Goal: Task Accomplishment & Management: Complete application form

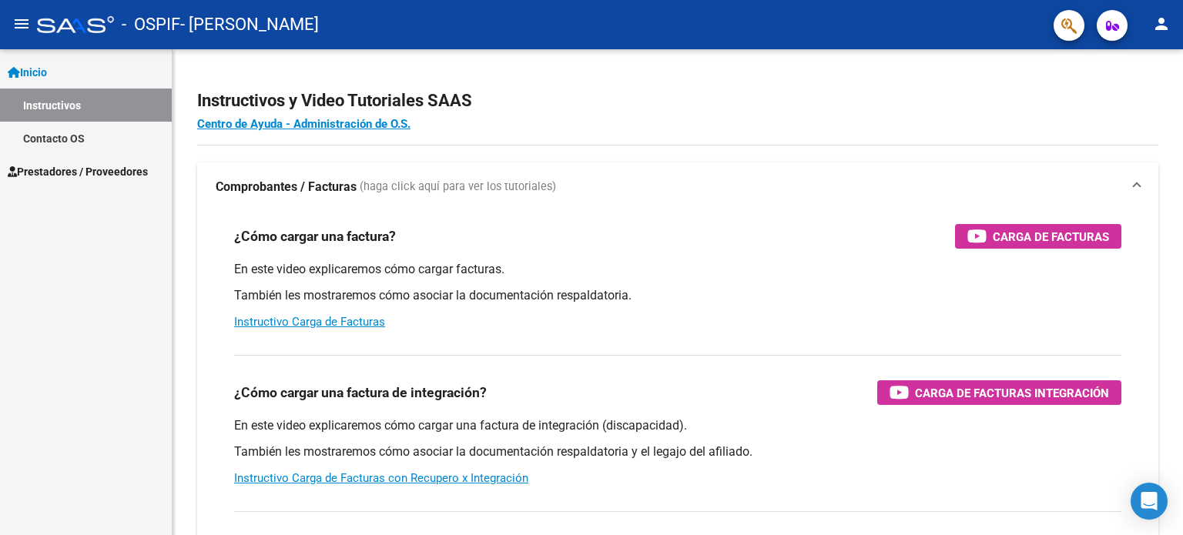
click at [99, 168] on span "Prestadores / Proveedores" at bounding box center [78, 171] width 140 height 17
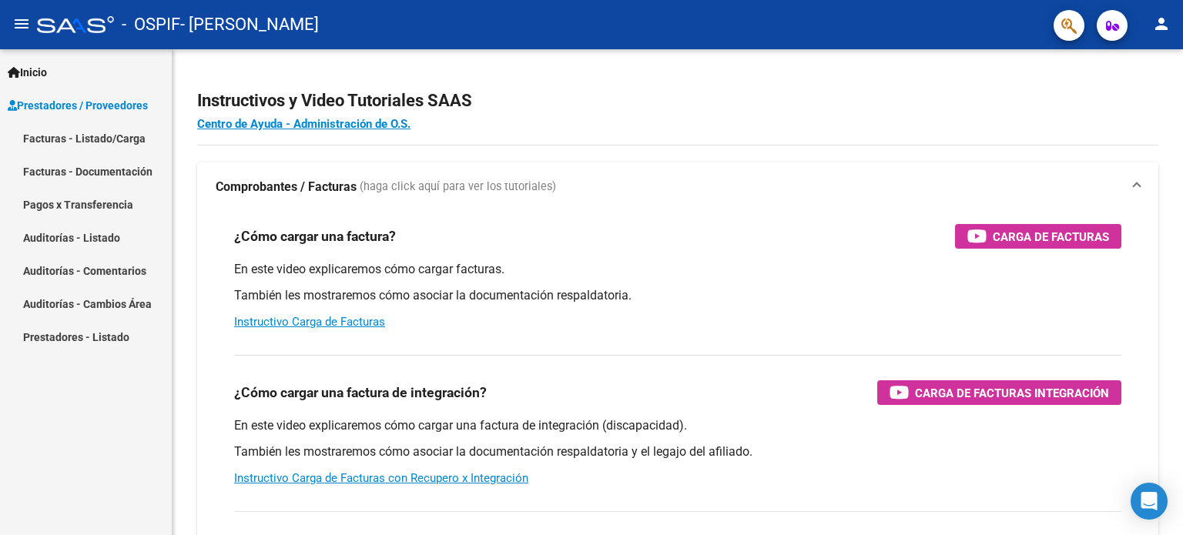
click at [124, 138] on link "Facturas - Listado/Carga" at bounding box center [86, 138] width 172 height 33
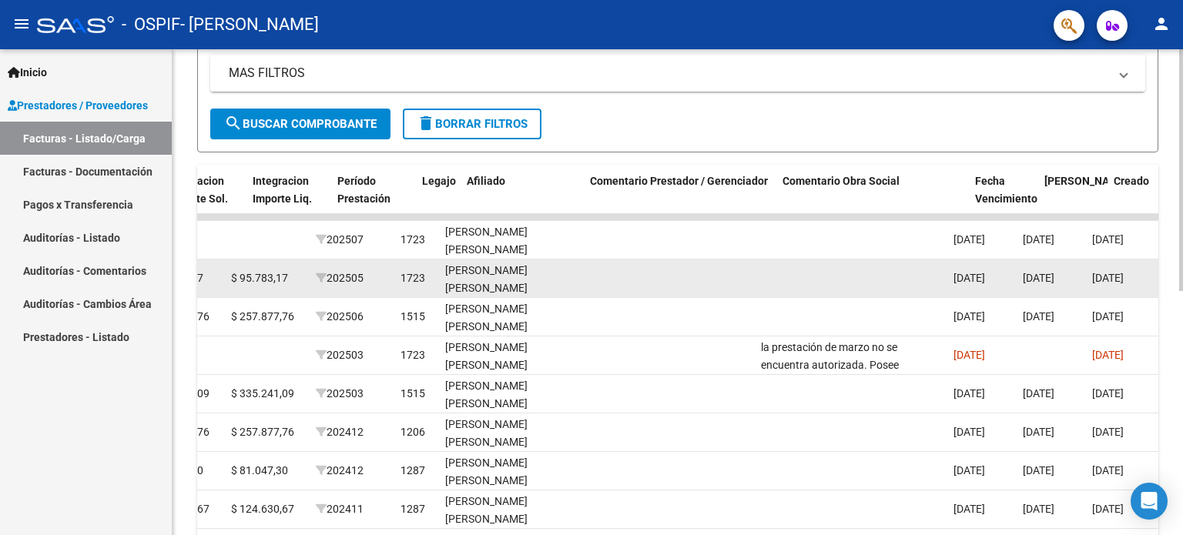
scroll to position [0, 1893]
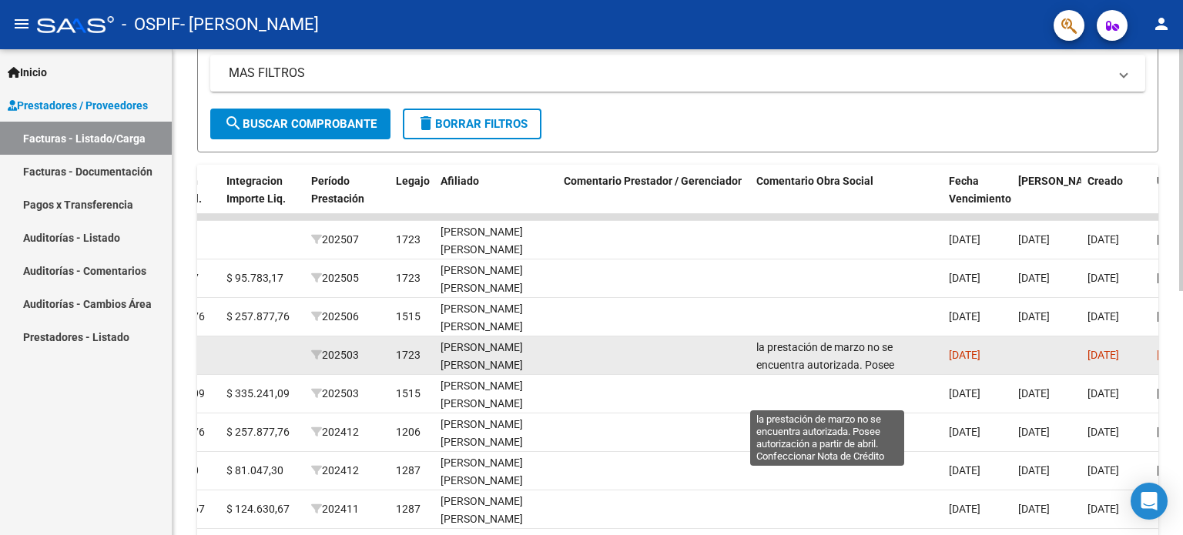
click at [870, 357] on span "la prestación de marzo no se encuentra autorizada. Posee autorización a partir …" at bounding box center [826, 373] width 141 height 65
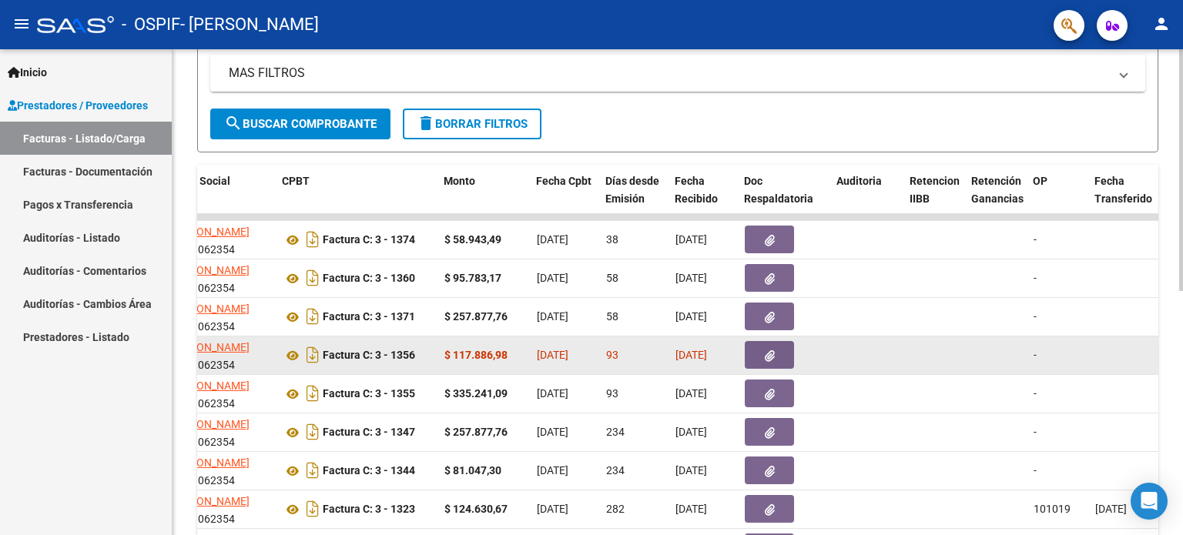
scroll to position [0, 464]
drag, startPoint x: 767, startPoint y: 357, endPoint x: 438, endPoint y: 340, distance: 329.4
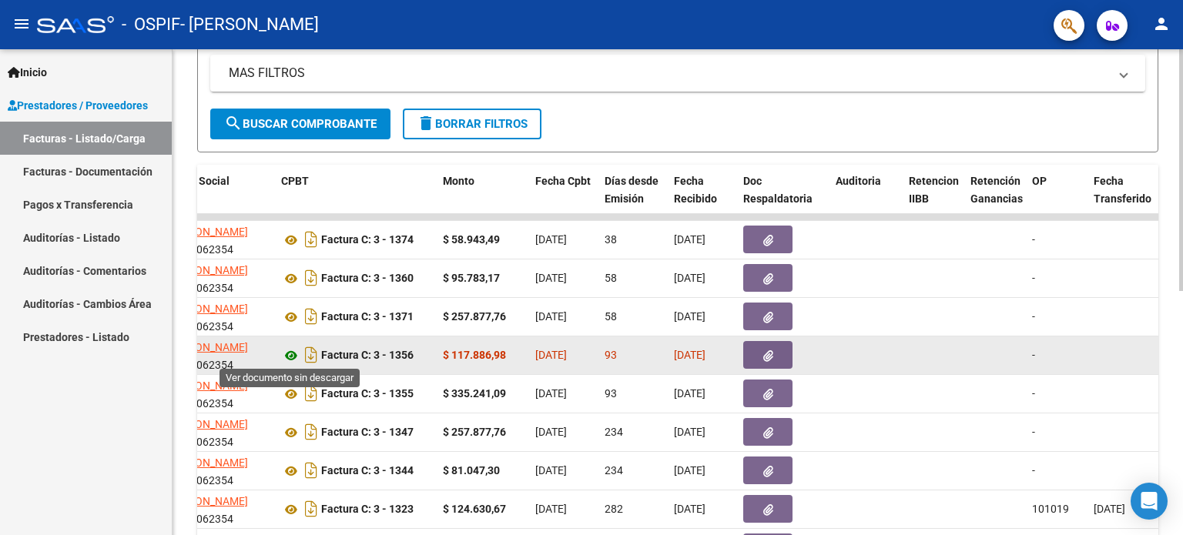
click at [287, 354] on icon at bounding box center [291, 356] width 20 height 18
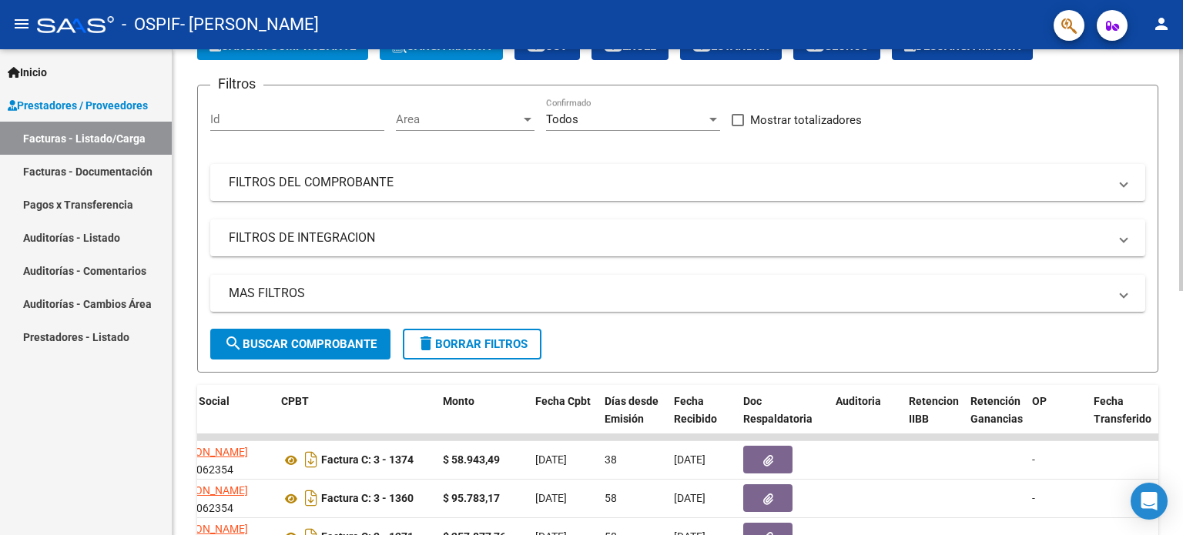
scroll to position [0, 0]
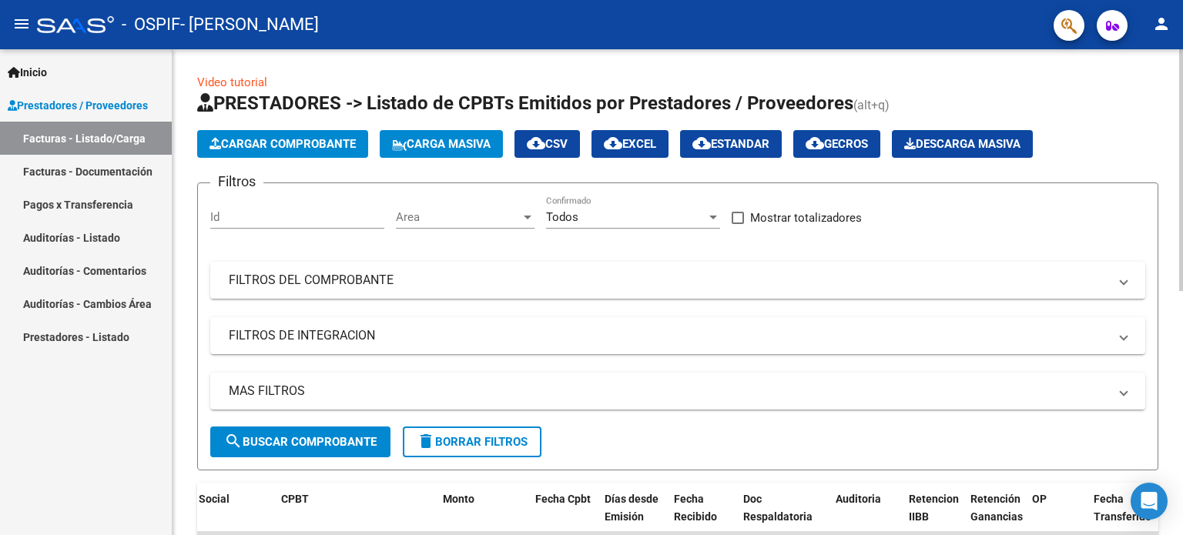
click at [306, 144] on span "Cargar Comprobante" at bounding box center [283, 144] width 146 height 14
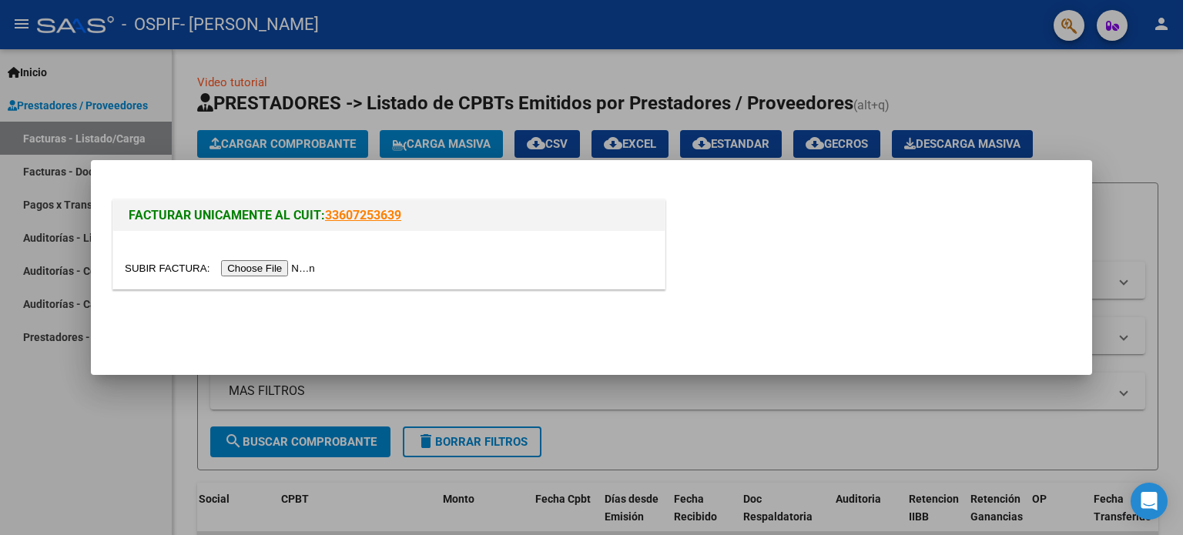
click at [238, 267] on input "file" at bounding box center [222, 268] width 195 height 16
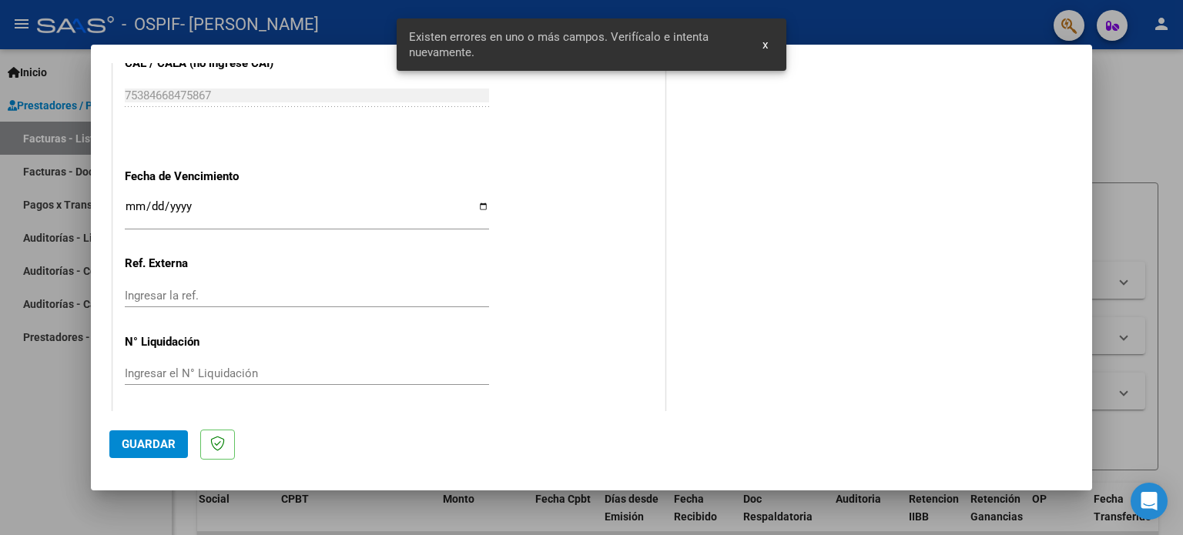
scroll to position [1046, 0]
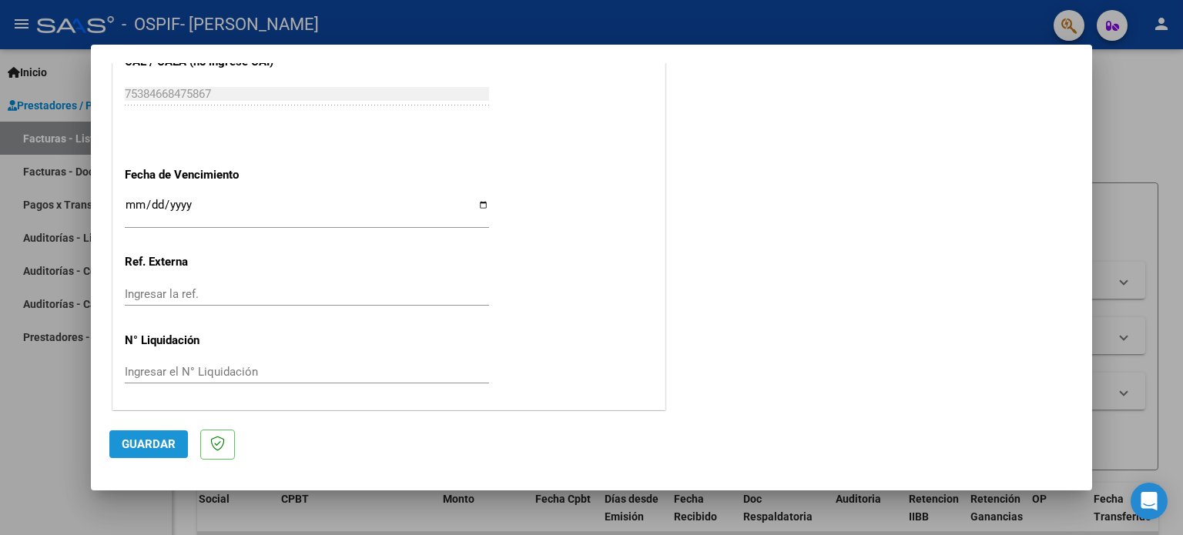
click at [169, 447] on span "Guardar" at bounding box center [149, 444] width 54 height 14
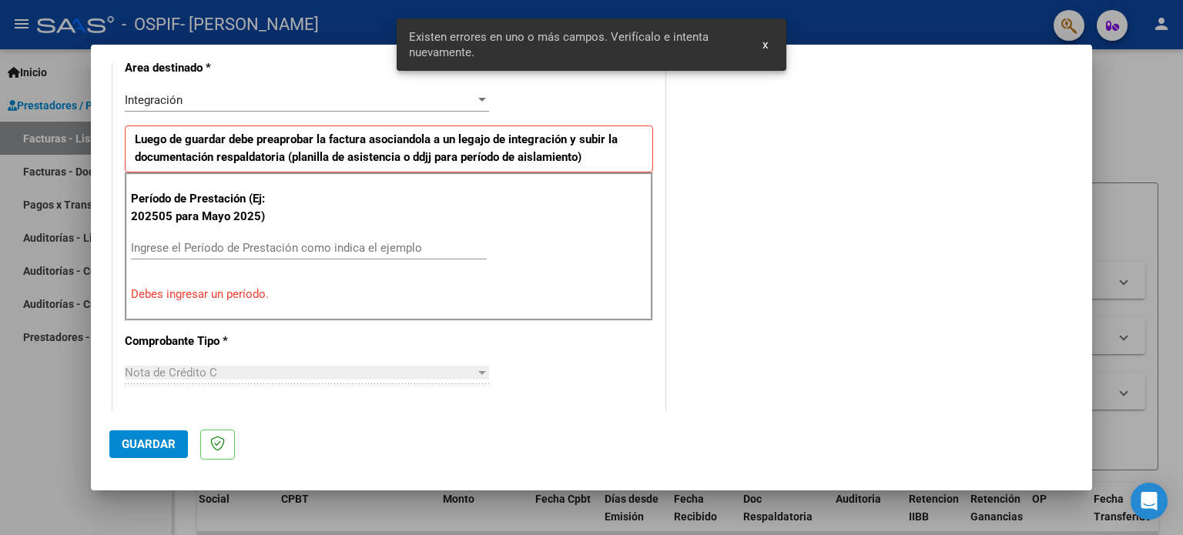
scroll to position [360, 0]
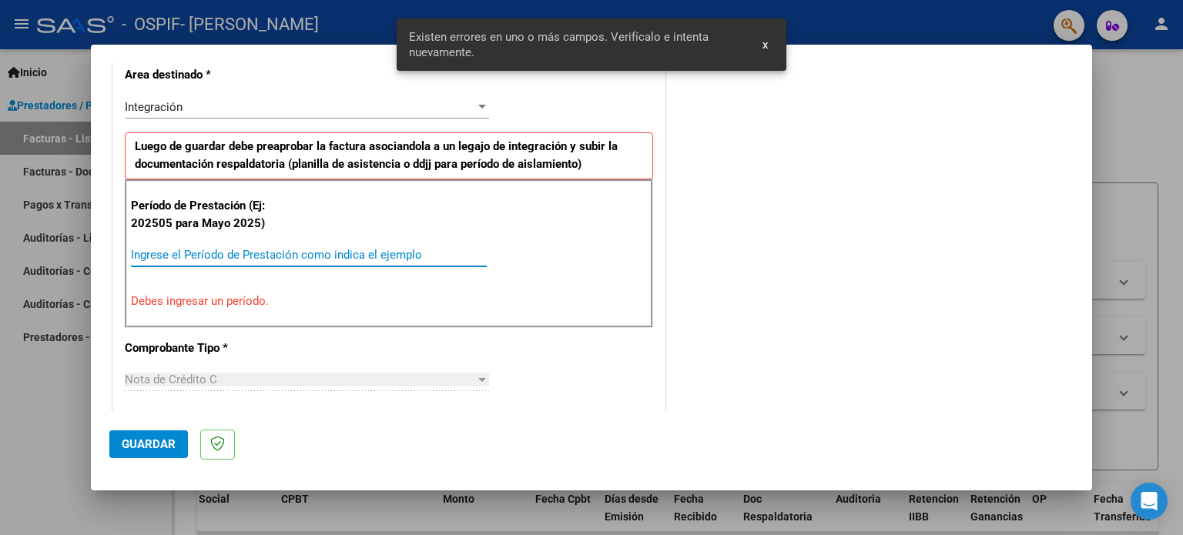
click at [206, 255] on input "Ingrese el Período de Prestación como indica el ejemplo" at bounding box center [309, 255] width 356 height 14
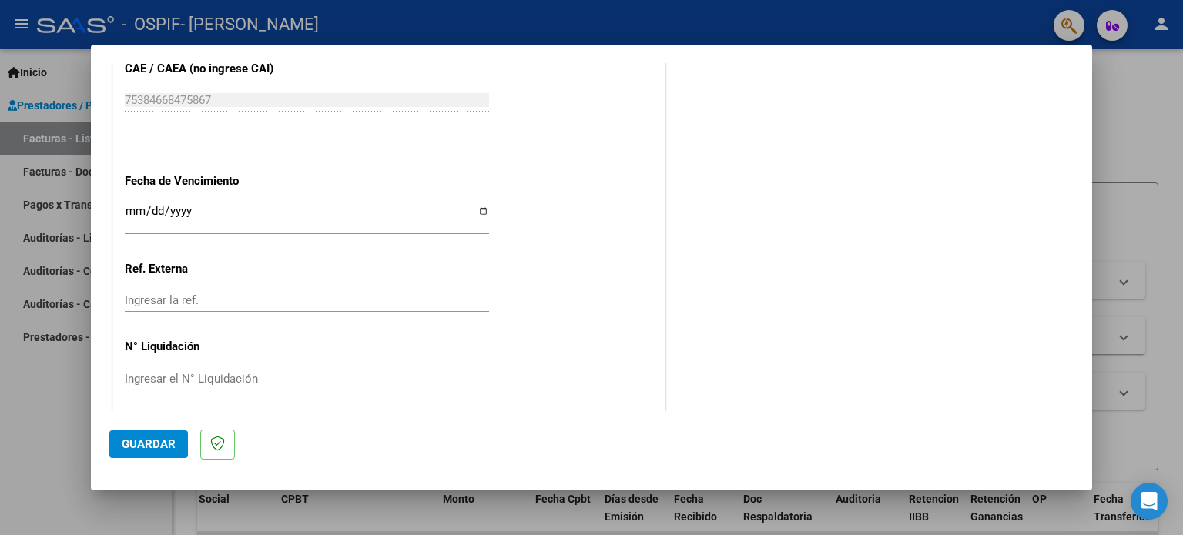
scroll to position [1005, 0]
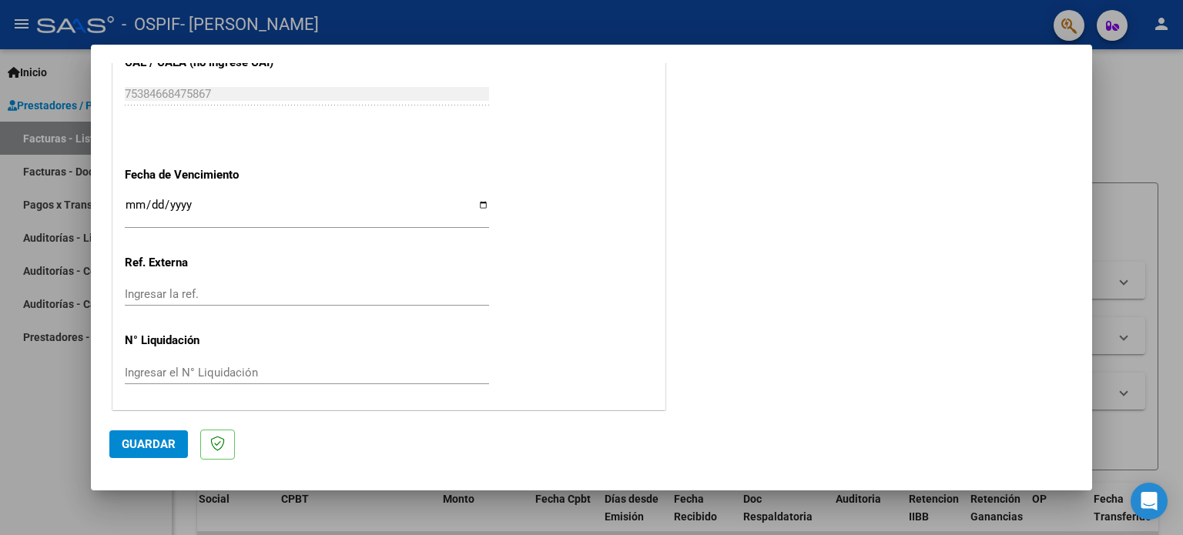
type input "202503"
click at [162, 443] on span "Guardar" at bounding box center [149, 444] width 54 height 14
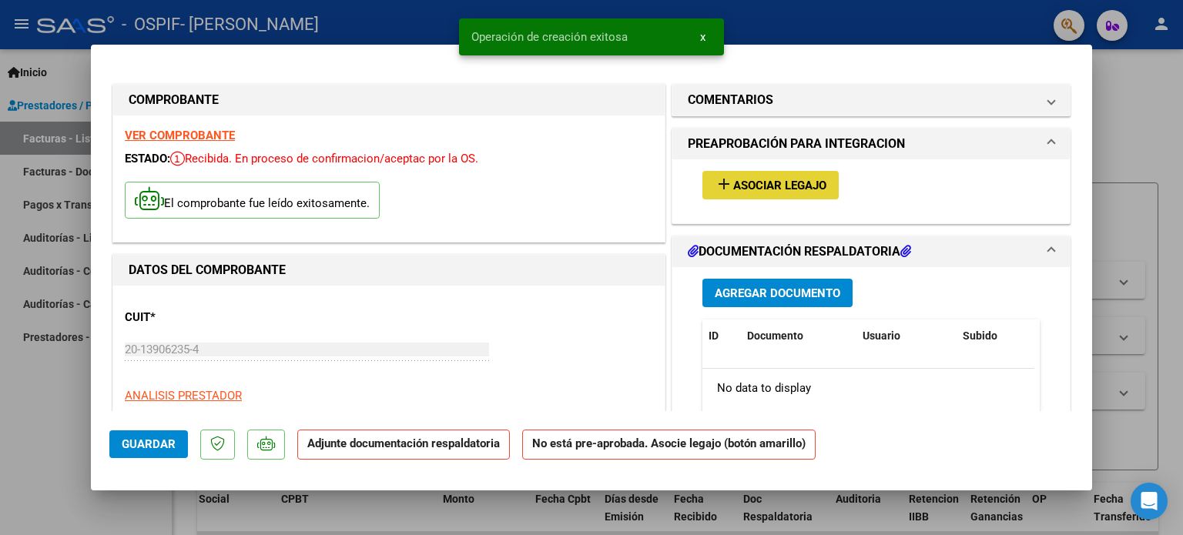
click at [786, 194] on button "add Asociar Legajo" at bounding box center [770, 185] width 136 height 28
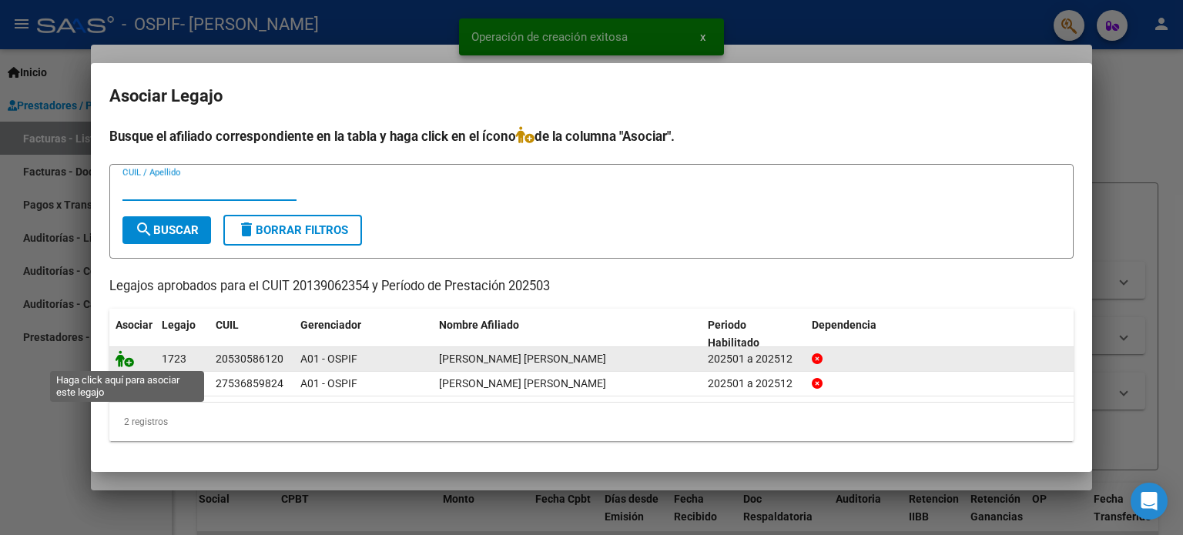
click at [121, 359] on icon at bounding box center [125, 358] width 18 height 17
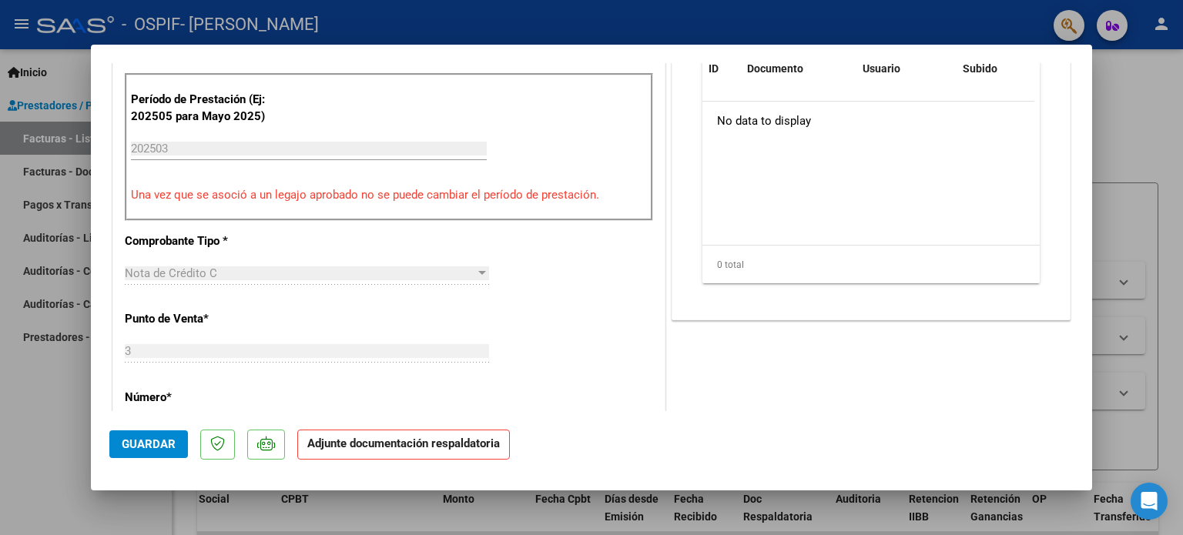
scroll to position [693, 0]
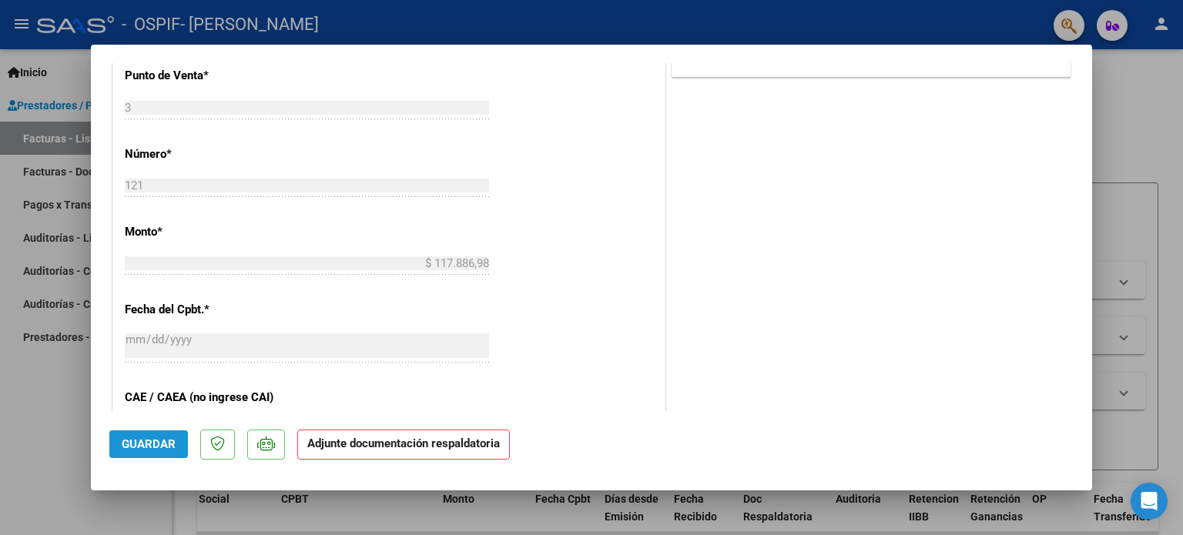
click at [156, 450] on span "Guardar" at bounding box center [149, 444] width 54 height 14
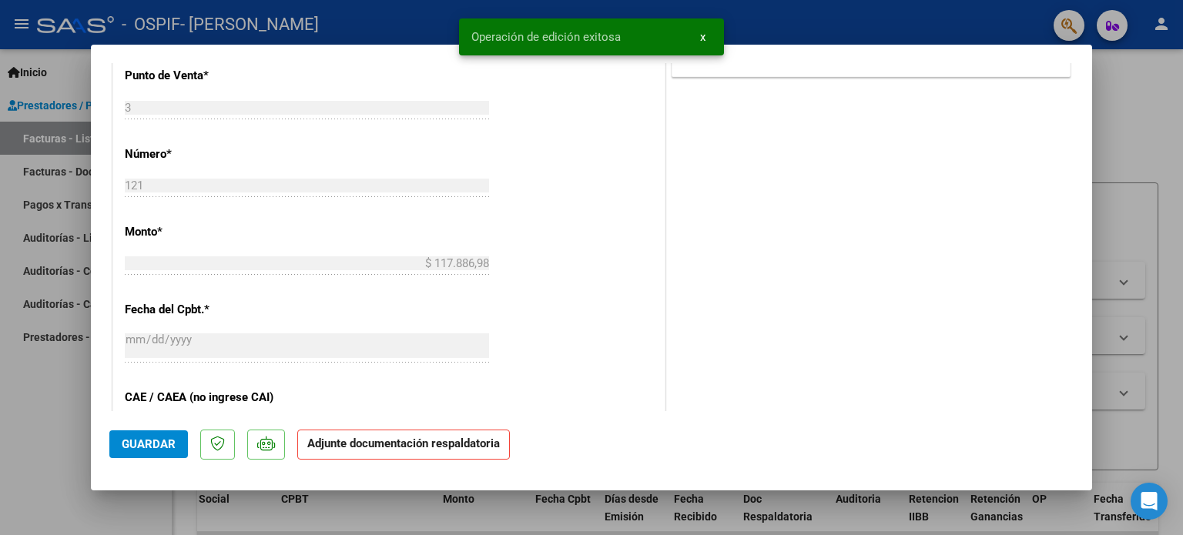
scroll to position [385, 0]
